Goal: Task Accomplishment & Management: Use online tool/utility

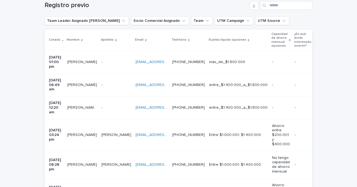
scroll to position [90, 0]
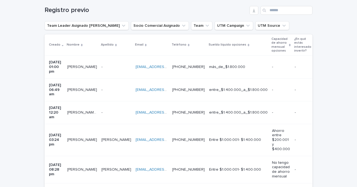
click at [79, 64] on p "[PERSON_NAME]" at bounding box center [82, 67] width 31 height 6
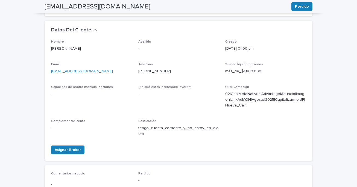
scroll to position [152, 0]
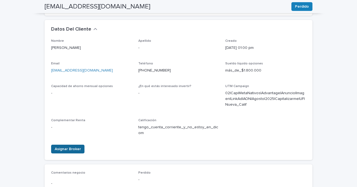
click at [73, 146] on span "Asignar Broker" at bounding box center [68, 148] width 26 height 5
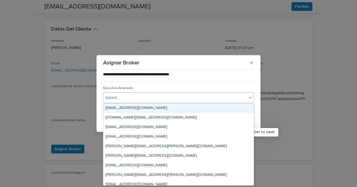
click at [243, 98] on div "Select..." at bounding box center [174, 97] width 143 height 9
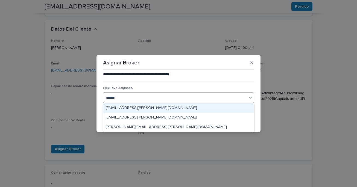
type input "*******"
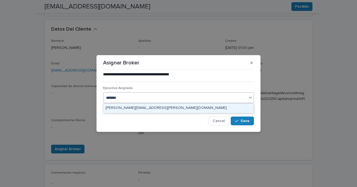
click at [154, 107] on div "[PERSON_NAME][EMAIL_ADDRESS][PERSON_NAME][DOMAIN_NAME]" at bounding box center [178, 109] width 150 height 10
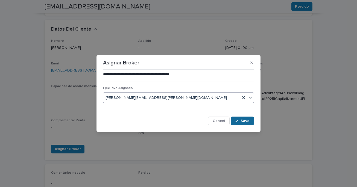
click at [247, 121] on span "Save" at bounding box center [244, 121] width 9 height 4
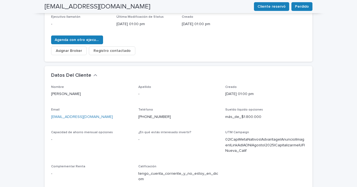
scroll to position [0, 0]
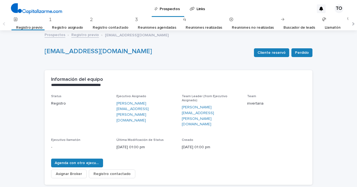
click at [31, 27] on link "Registro previo" at bounding box center [29, 27] width 26 height 13
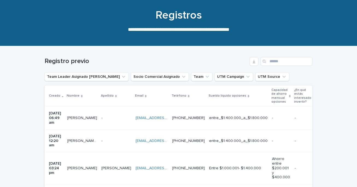
scroll to position [43, 0]
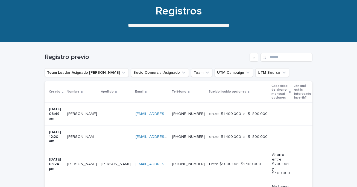
click at [233, 116] on div "entre_$1.400.000_a_$1.800.000" at bounding box center [238, 114] width 58 height 9
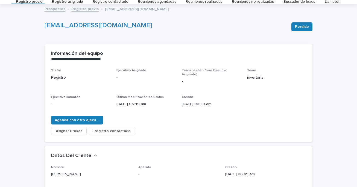
scroll to position [27, 0]
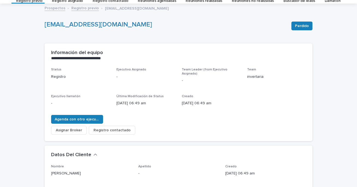
click at [61, 128] on span "Asignar Broker" at bounding box center [69, 130] width 26 height 5
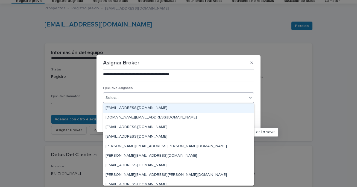
click at [252, 98] on icon at bounding box center [250, 97] width 5 height 5
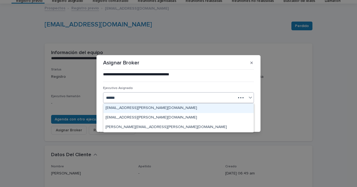
type input "*******"
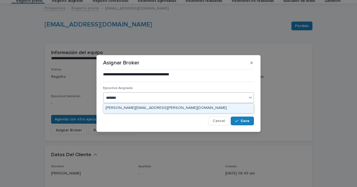
click at [152, 110] on div "[PERSON_NAME][EMAIL_ADDRESS][PERSON_NAME][DOMAIN_NAME]" at bounding box center [178, 109] width 150 height 10
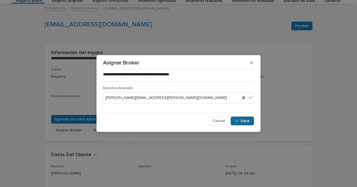
click at [243, 120] on span "Save" at bounding box center [244, 121] width 9 height 4
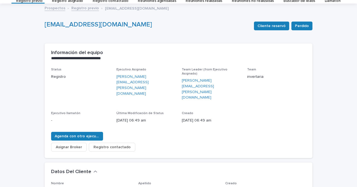
scroll to position [0, 0]
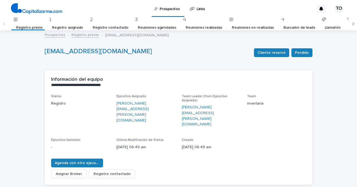
click at [29, 28] on link "Registro previo" at bounding box center [29, 27] width 26 height 13
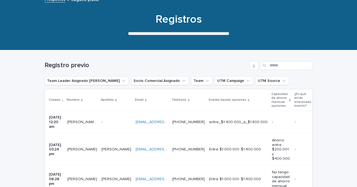
scroll to position [36, 0]
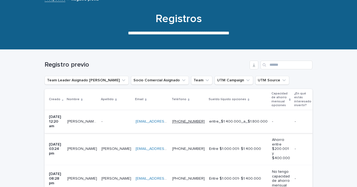
click at [205, 120] on link "[PHONE_NUMBER]" at bounding box center [188, 122] width 33 height 4
click at [93, 121] on p "[PERSON_NAME] Loyola [PERSON_NAME]" at bounding box center [82, 121] width 31 height 6
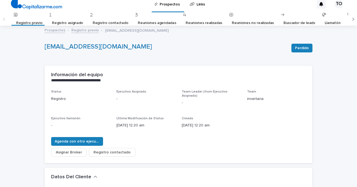
scroll to position [4, 0]
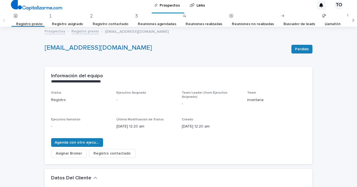
click at [34, 24] on link "Registro previo" at bounding box center [29, 24] width 26 height 13
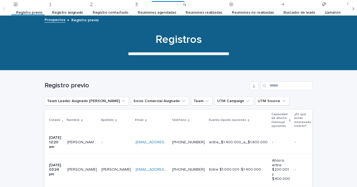
scroll to position [20, 0]
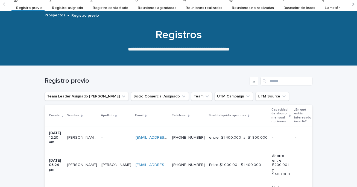
click at [82, 140] on div "[PERSON_NAME] Loyola [PERSON_NAME] [PERSON_NAME] [PERSON_NAME]" at bounding box center [82, 137] width 30 height 9
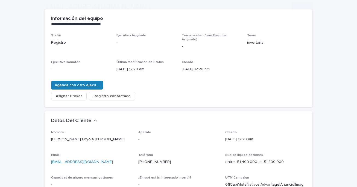
scroll to position [67, 0]
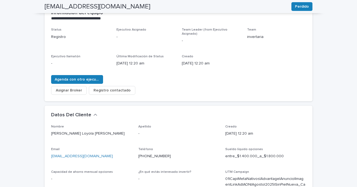
click at [67, 88] on span "Asignar Broker" at bounding box center [69, 90] width 26 height 5
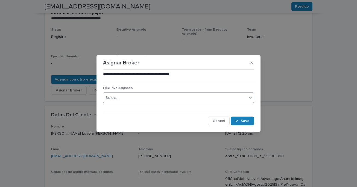
click at [147, 99] on div "Select..." at bounding box center [174, 97] width 143 height 9
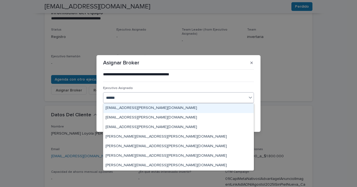
type input "*******"
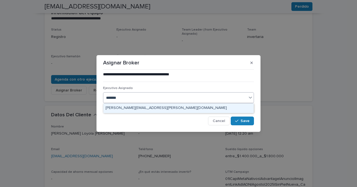
click at [138, 109] on div "[PERSON_NAME][EMAIL_ADDRESS][PERSON_NAME][DOMAIN_NAME]" at bounding box center [178, 109] width 150 height 10
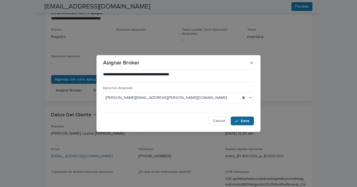
click at [244, 121] on span "Save" at bounding box center [244, 121] width 9 height 4
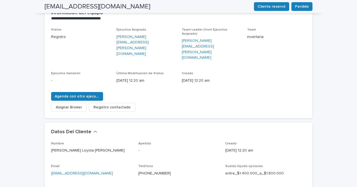
scroll to position [0, 0]
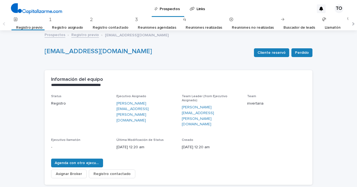
click at [28, 26] on link "Registro previo" at bounding box center [29, 27] width 26 height 13
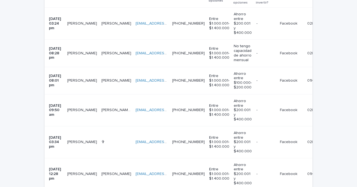
scroll to position [139, 0]
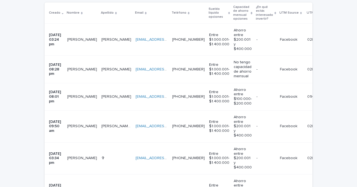
scroll to position [124, 0]
